Goal: Navigation & Orientation: Go to known website

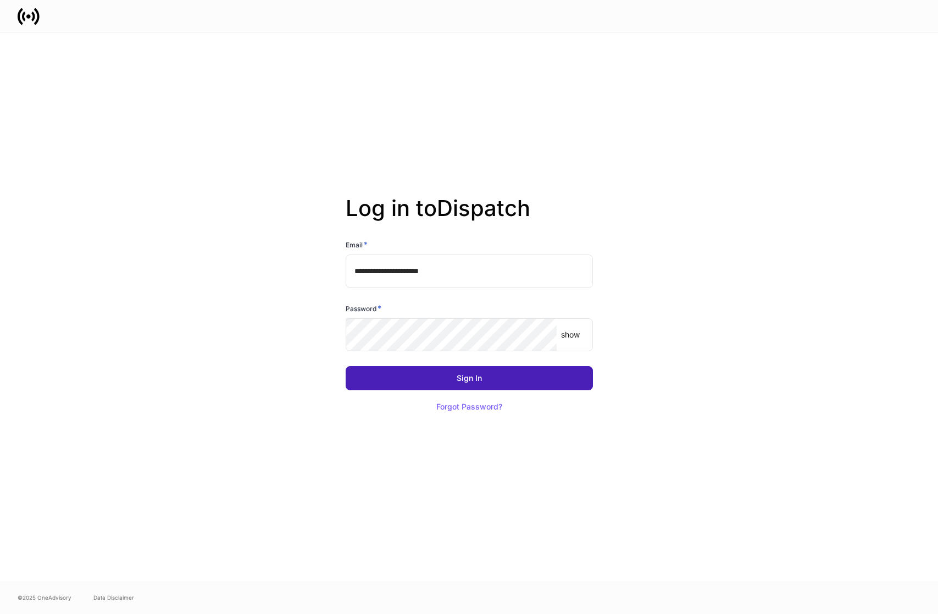
click at [489, 387] on button "Sign In" at bounding box center [469, 378] width 247 height 24
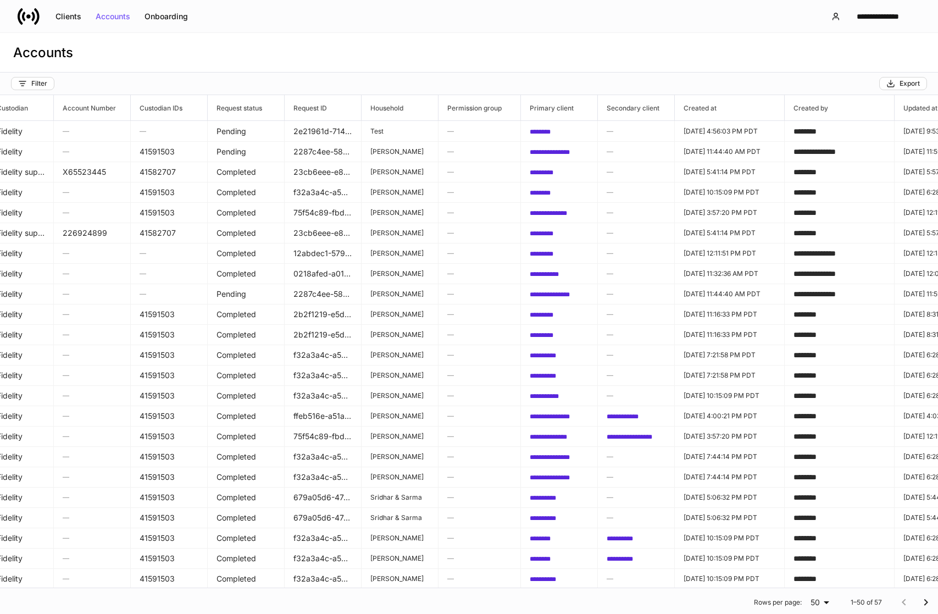
scroll to position [0, 217]
